Goal: Entertainment & Leisure: Consume media (video, audio)

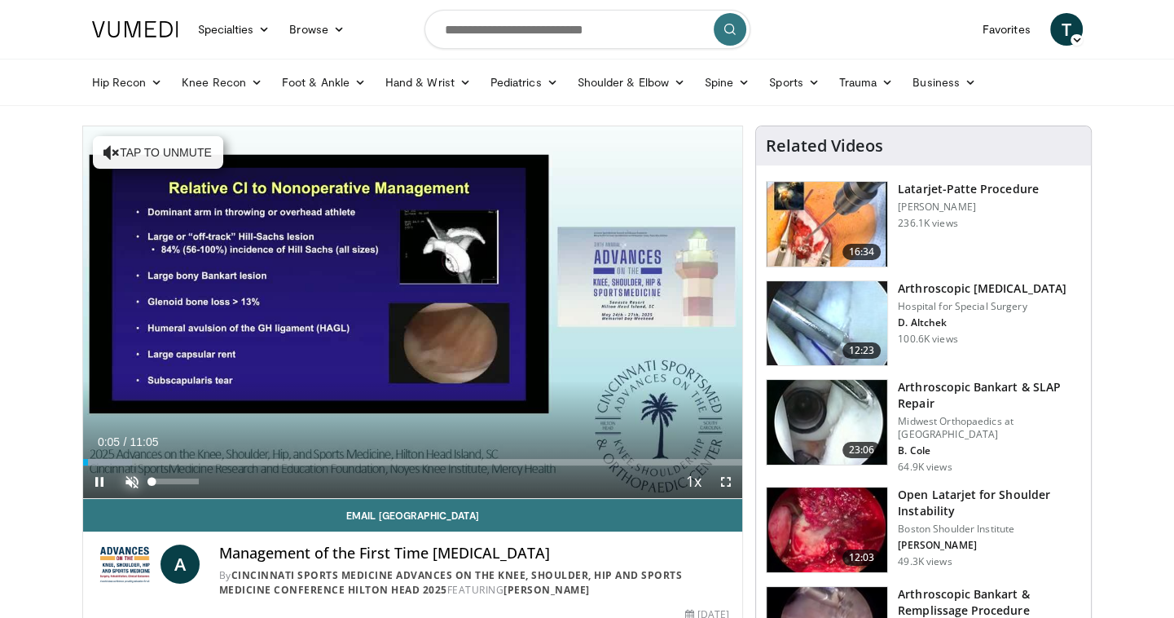
click at [130, 478] on span "Video Player" at bounding box center [132, 481] width 33 height 33
click at [98, 480] on span "Video Player" at bounding box center [99, 481] width 33 height 33
click at [99, 481] on span "Video Player" at bounding box center [99, 481] width 33 height 33
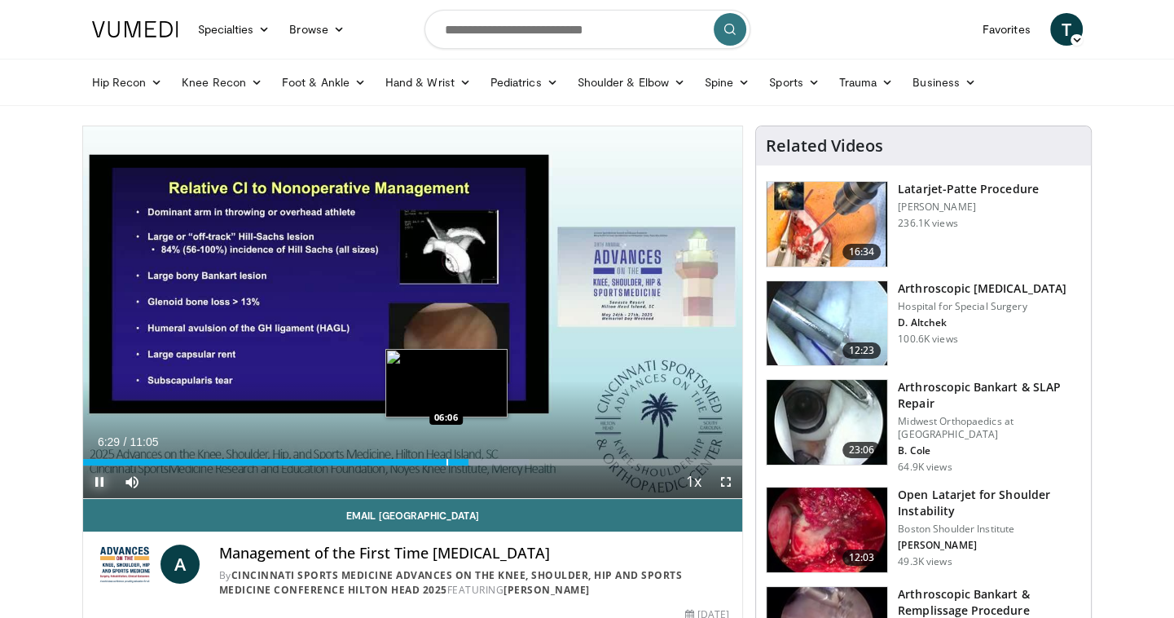
click at [447, 459] on div "Progress Bar" at bounding box center [448, 462] width 2 height 7
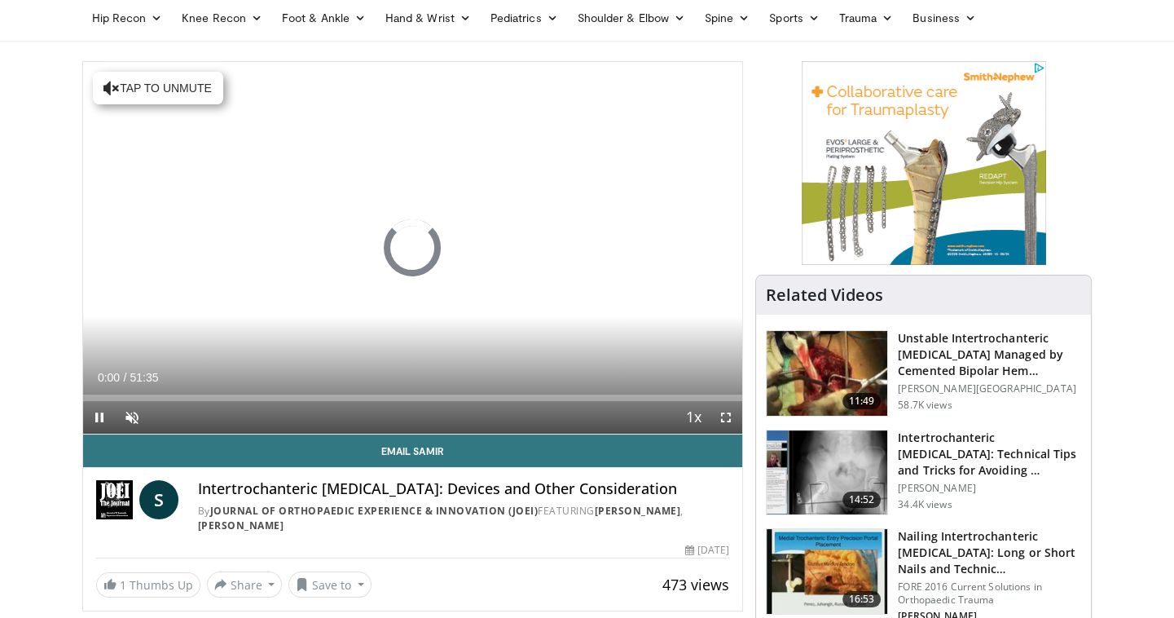
scroll to position [65, 0]
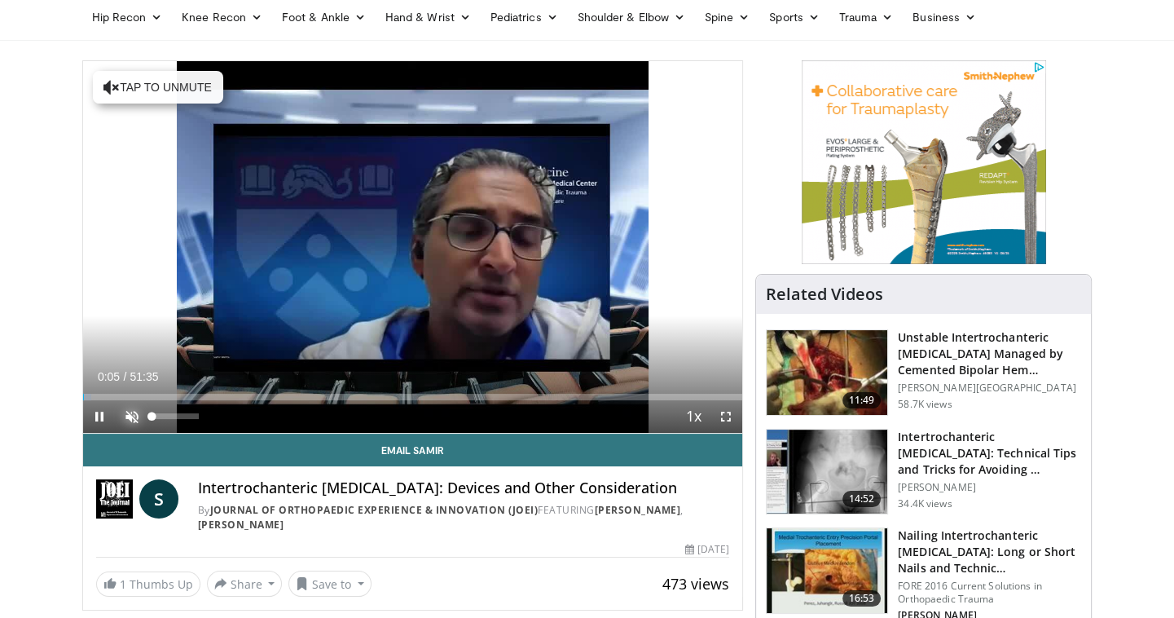
click at [130, 417] on span "Video Player" at bounding box center [132, 416] width 33 height 33
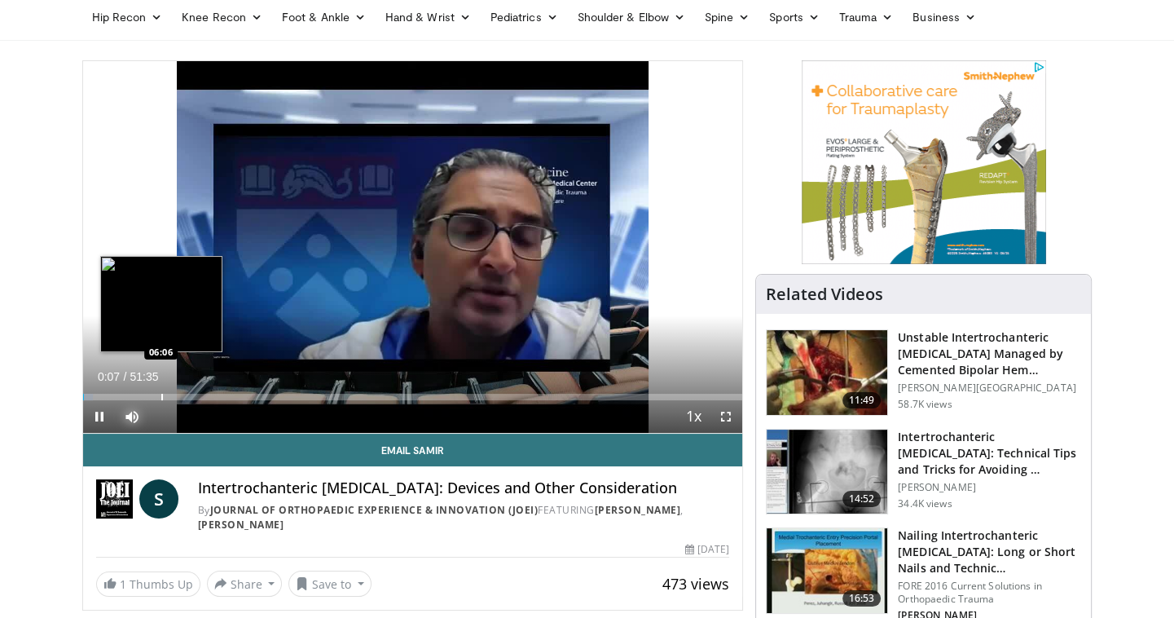
click at [161, 394] on div "Progress Bar" at bounding box center [162, 397] width 2 height 7
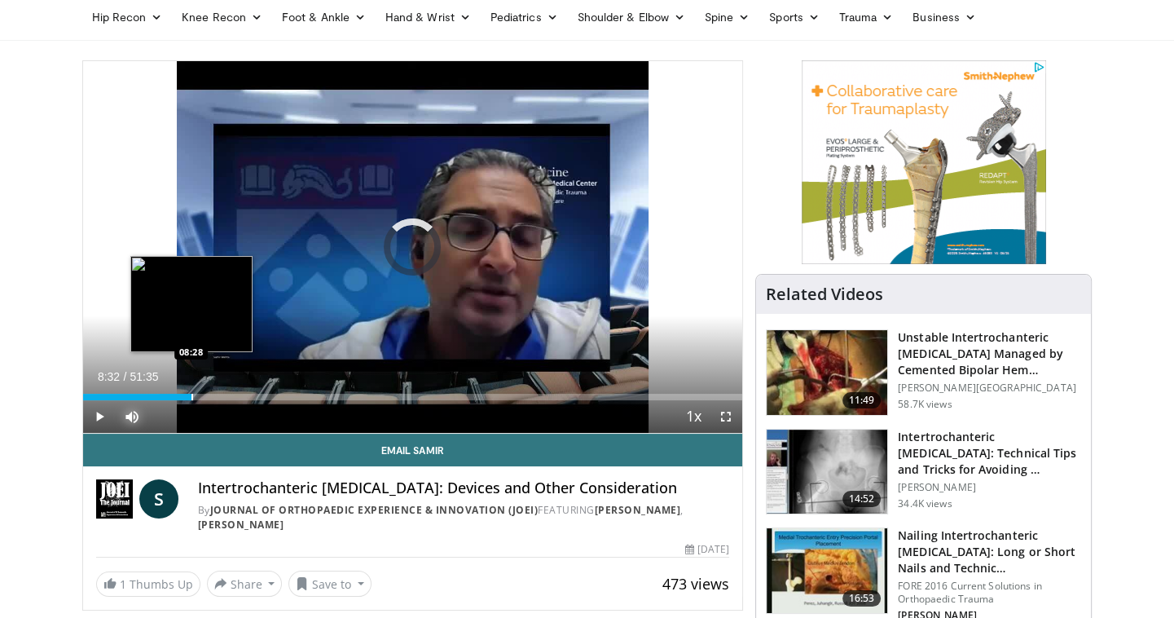
click at [191, 395] on div "Progress Bar" at bounding box center [192, 397] width 2 height 7
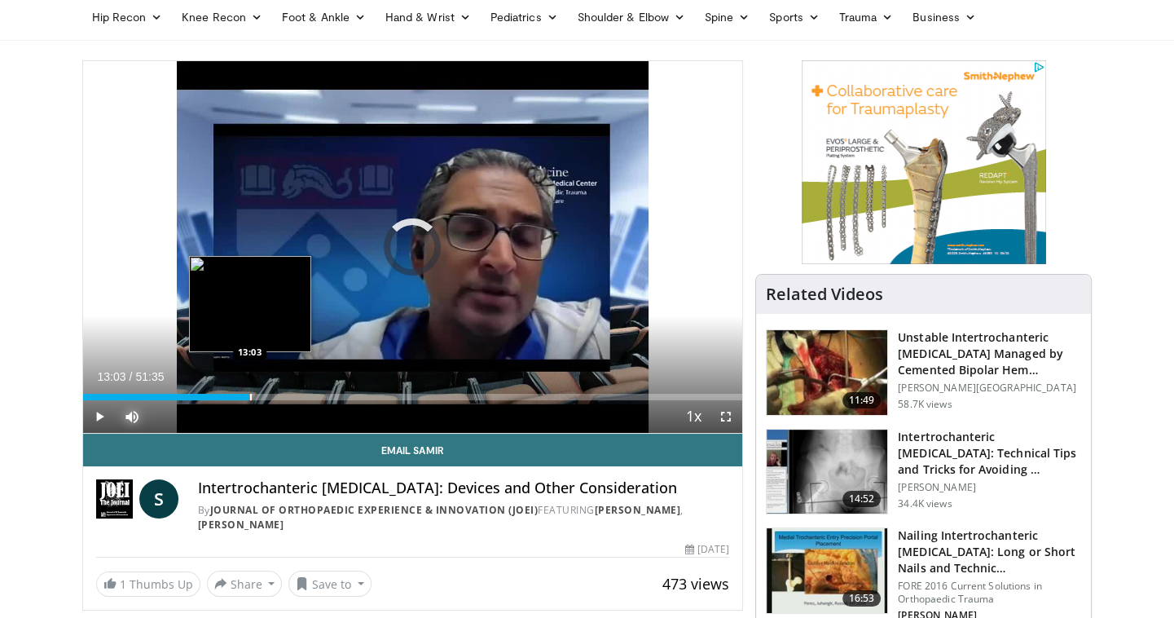
click at [250, 394] on div "Progress Bar" at bounding box center [251, 397] width 2 height 7
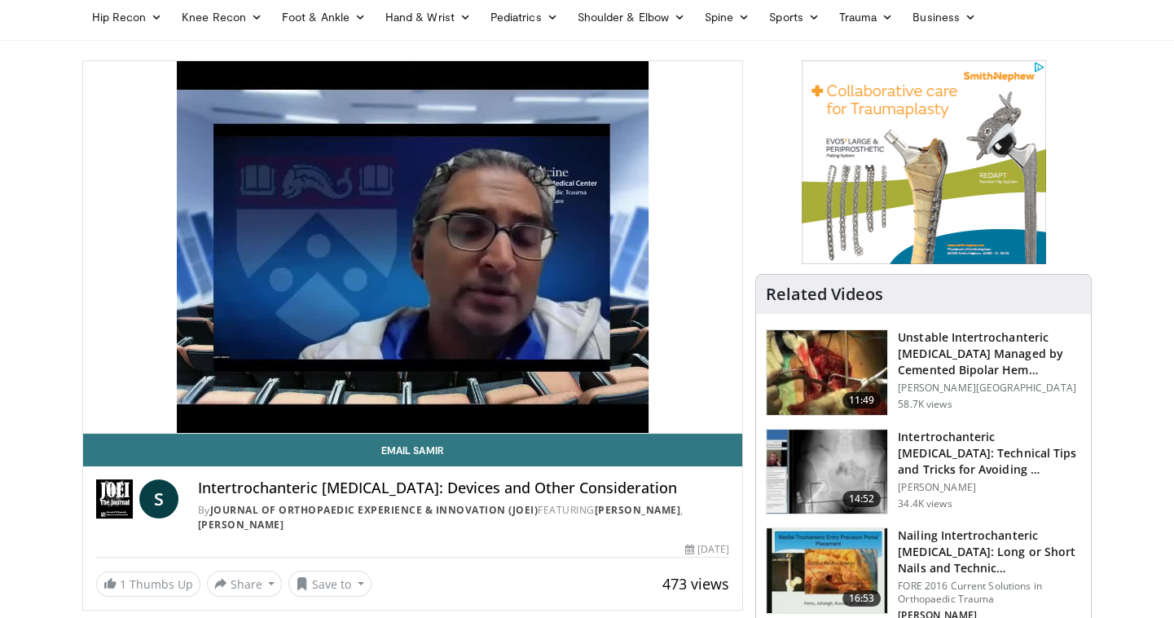
click at [313, 393] on video-js "**********" at bounding box center [413, 247] width 660 height 372
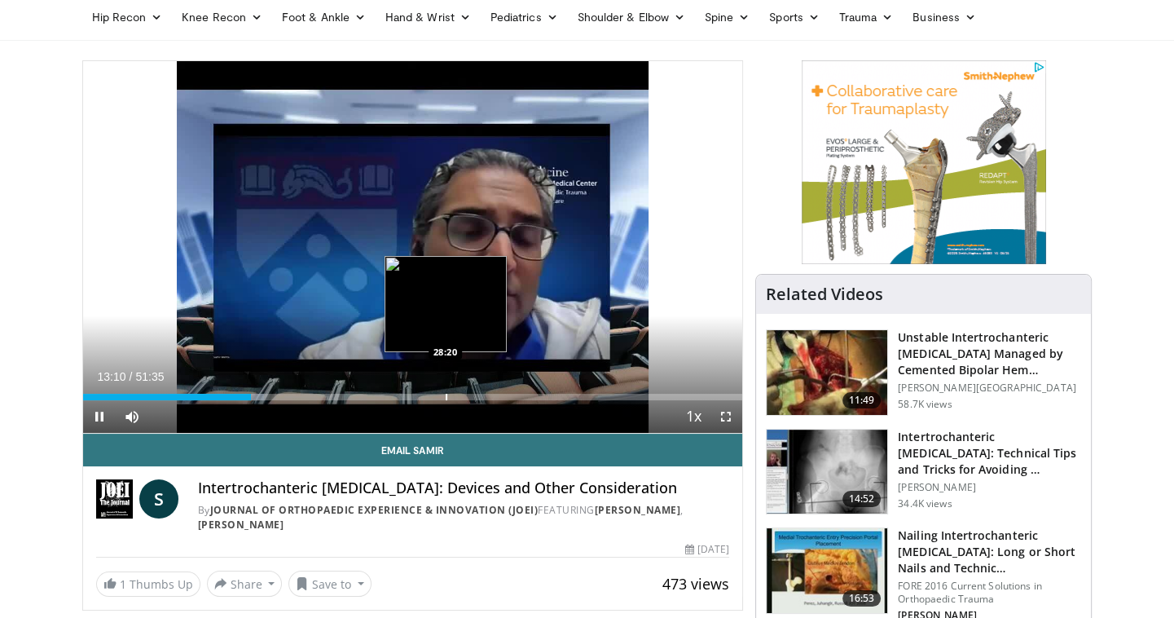
click at [446, 394] on div "Progress Bar" at bounding box center [447, 397] width 2 height 7
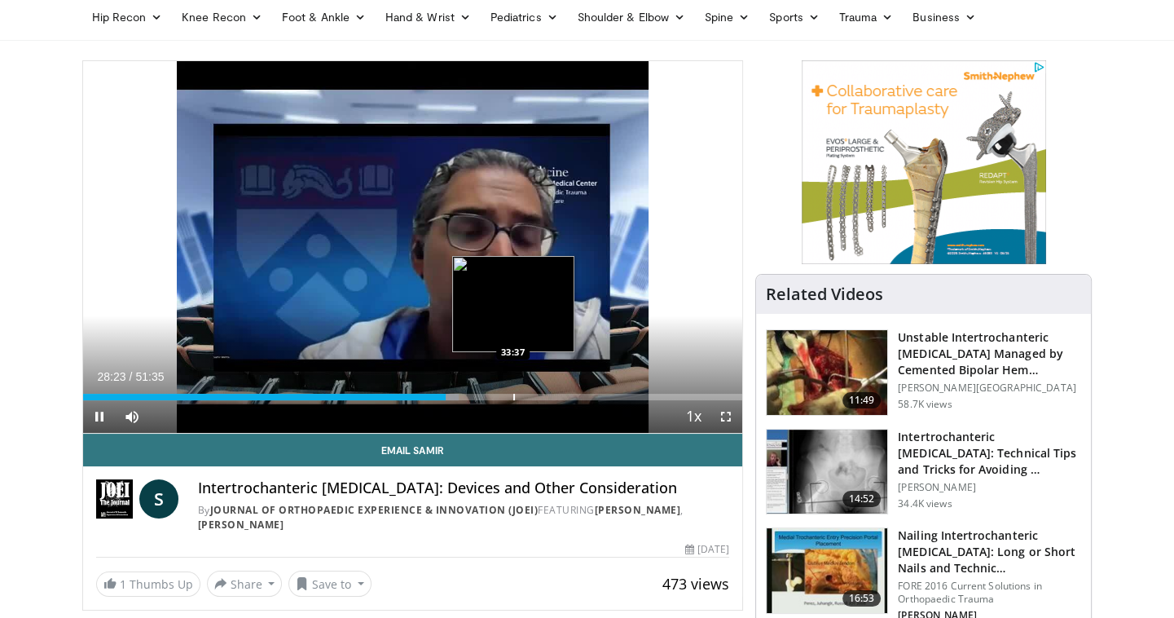
click at [515, 391] on div "Loaded : 57.04% 28:23 33:37" at bounding box center [413, 392] width 660 height 15
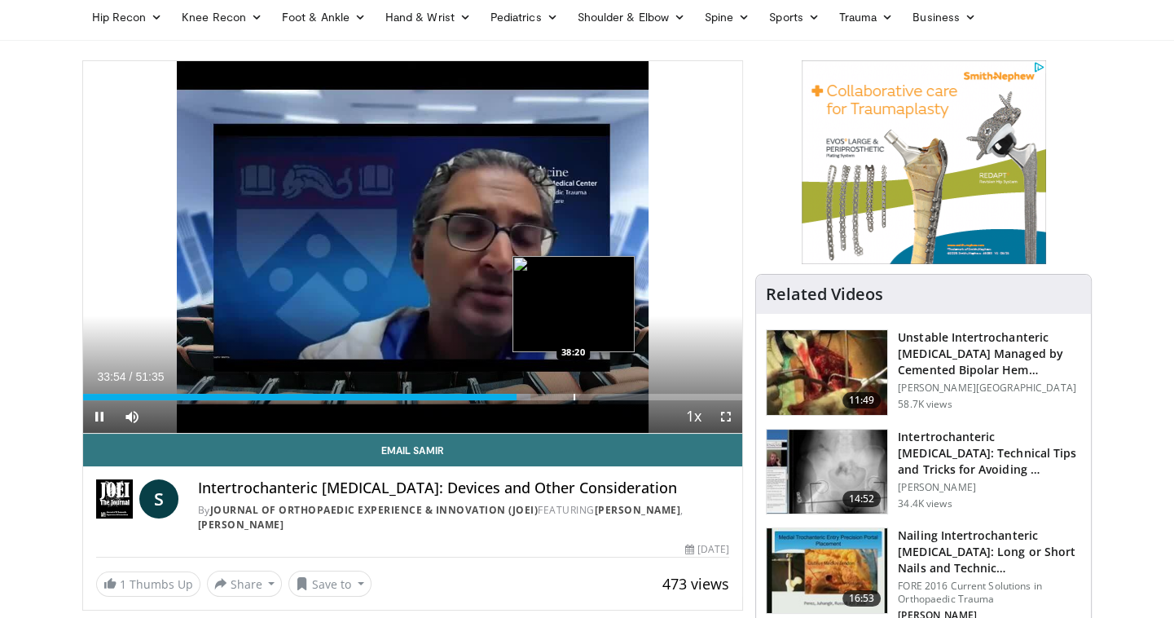
click at [573, 392] on div "Loaded : 67.84% 33:55 38:20" at bounding box center [413, 392] width 660 height 15
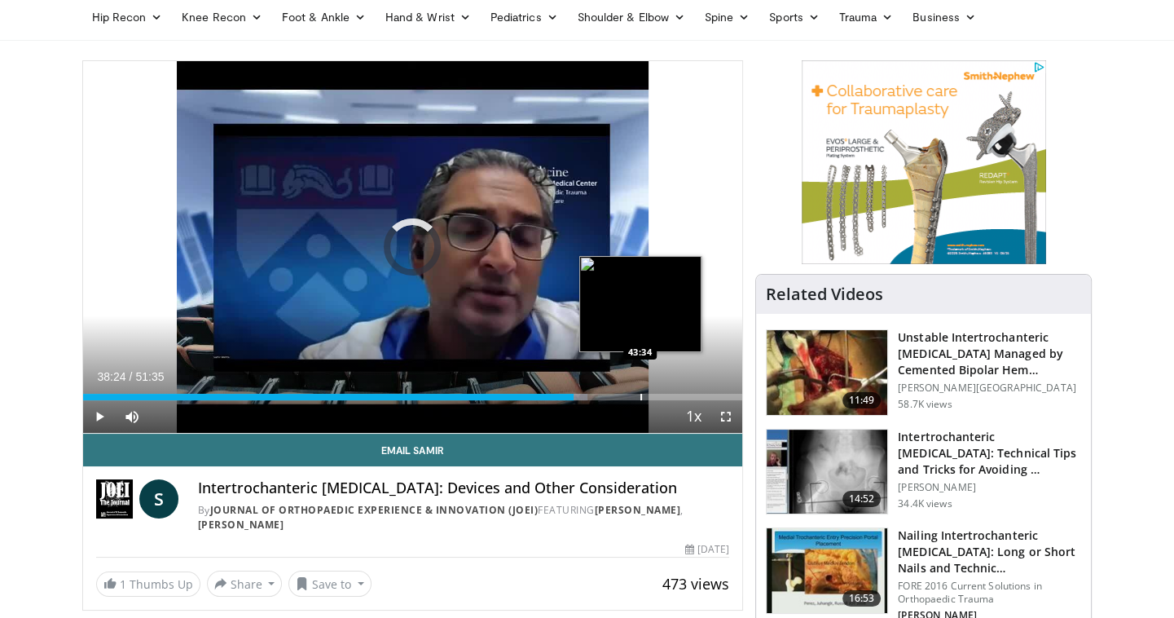
click at [640, 397] on div "Progress Bar" at bounding box center [641, 397] width 2 height 7
